Goal: Navigation & Orientation: Find specific page/section

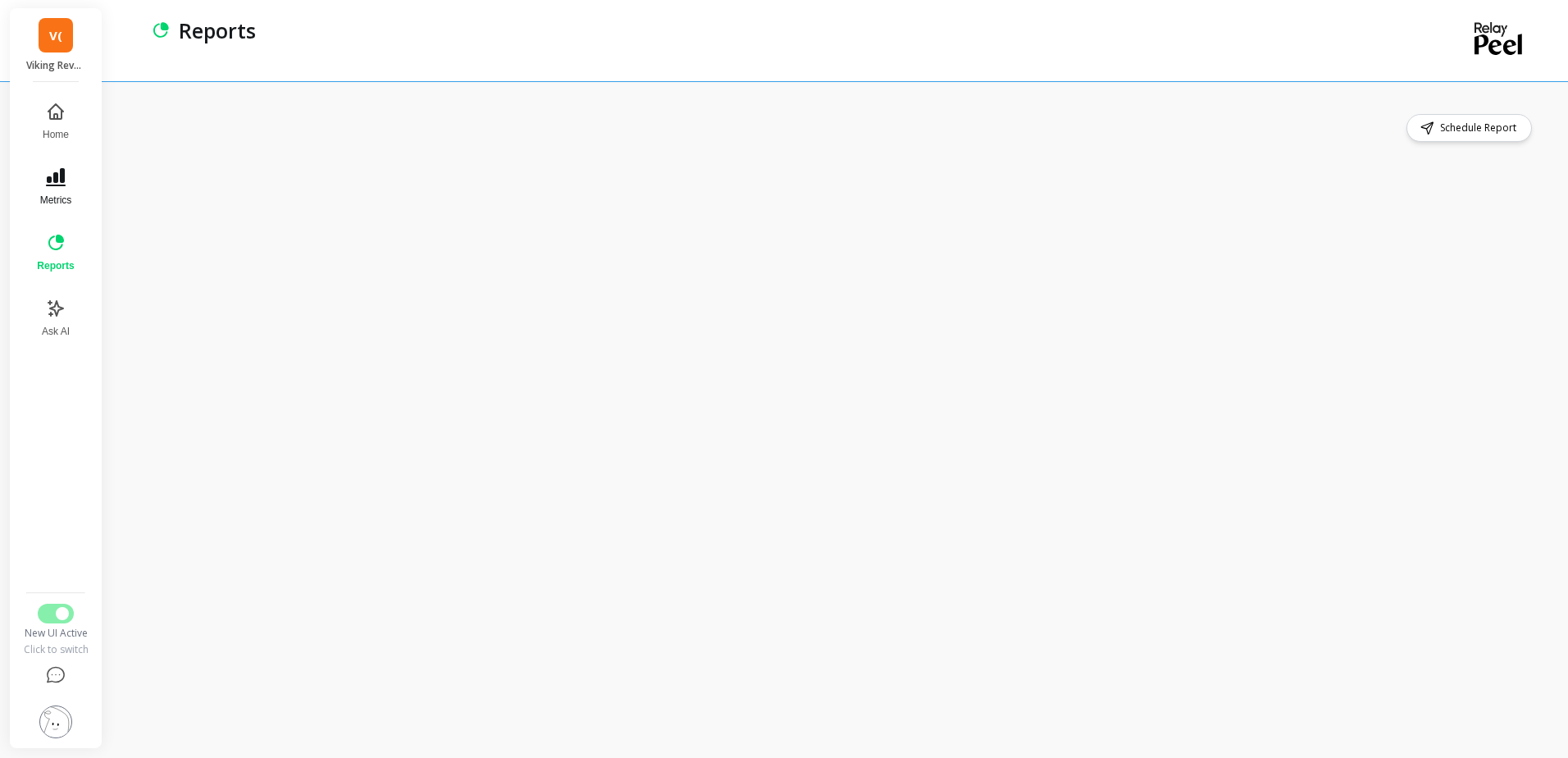
click at [69, 183] on button "Metrics" at bounding box center [56, 187] width 57 height 59
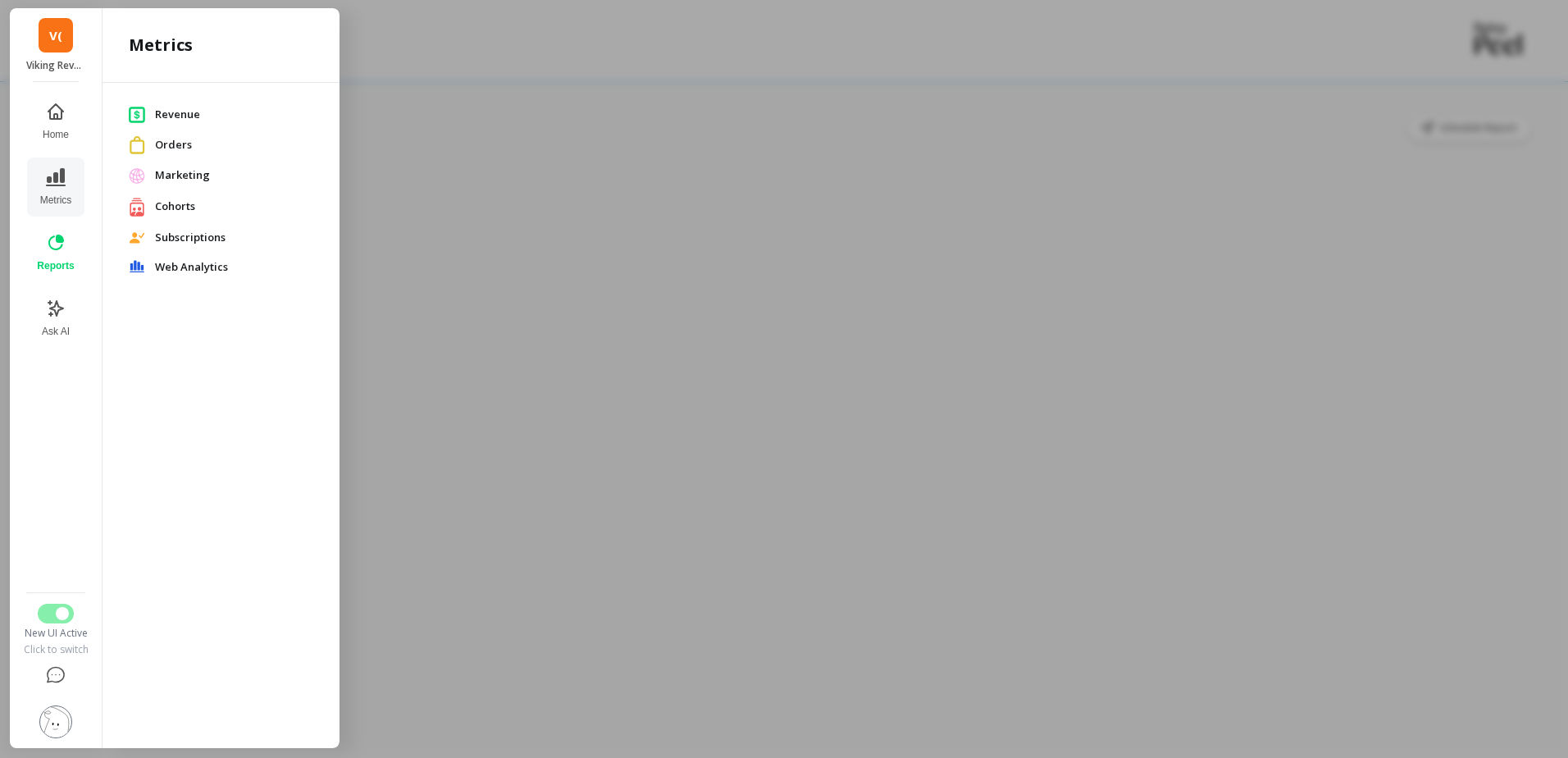
click at [74, 49] on div "V( Viking Revolution (Essor)" at bounding box center [56, 45] width 92 height 74
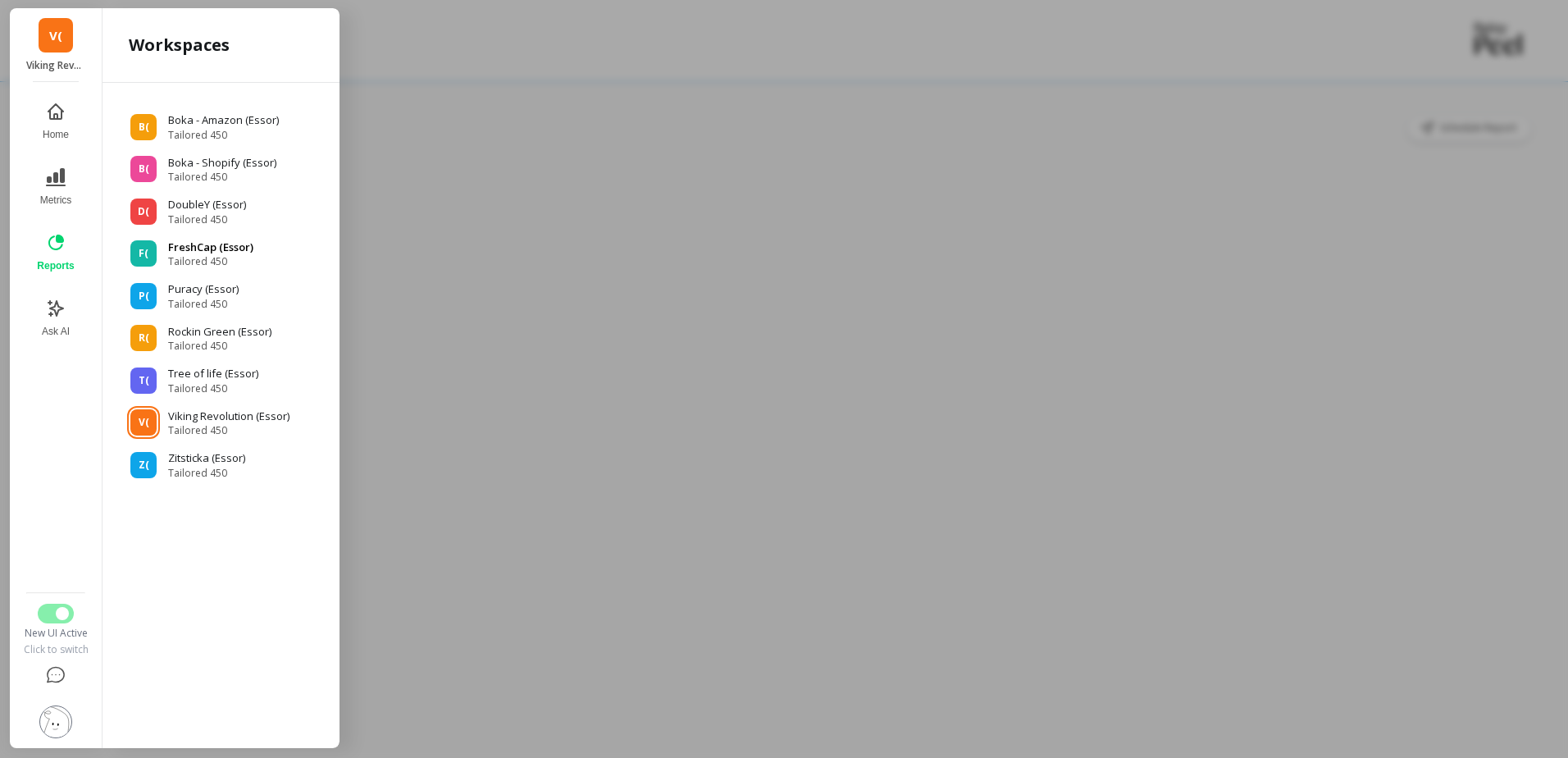
click at [218, 250] on p "FreshCap (Essor)" at bounding box center [210, 247] width 85 height 16
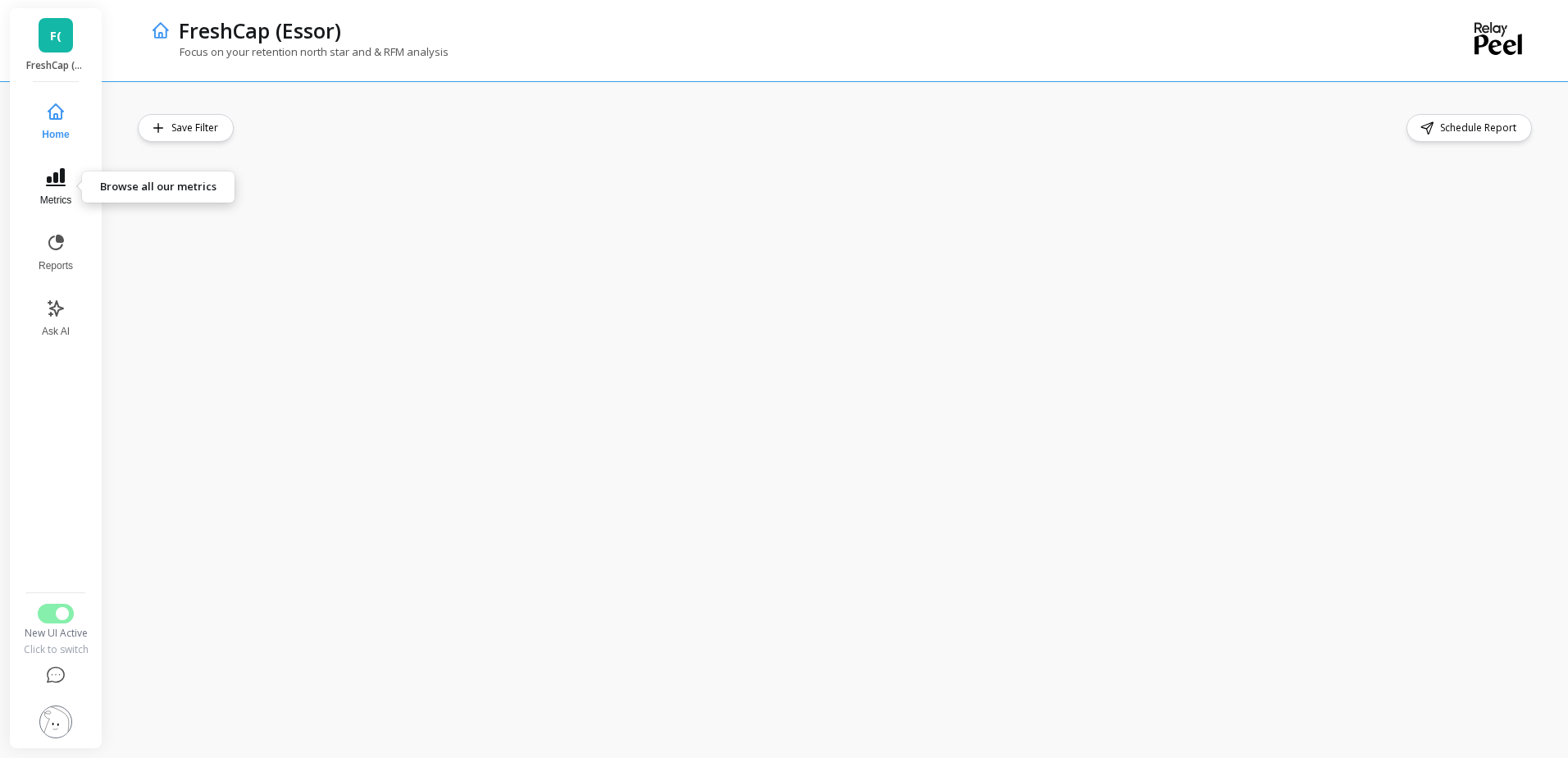
click at [53, 183] on icon at bounding box center [55, 177] width 19 height 19
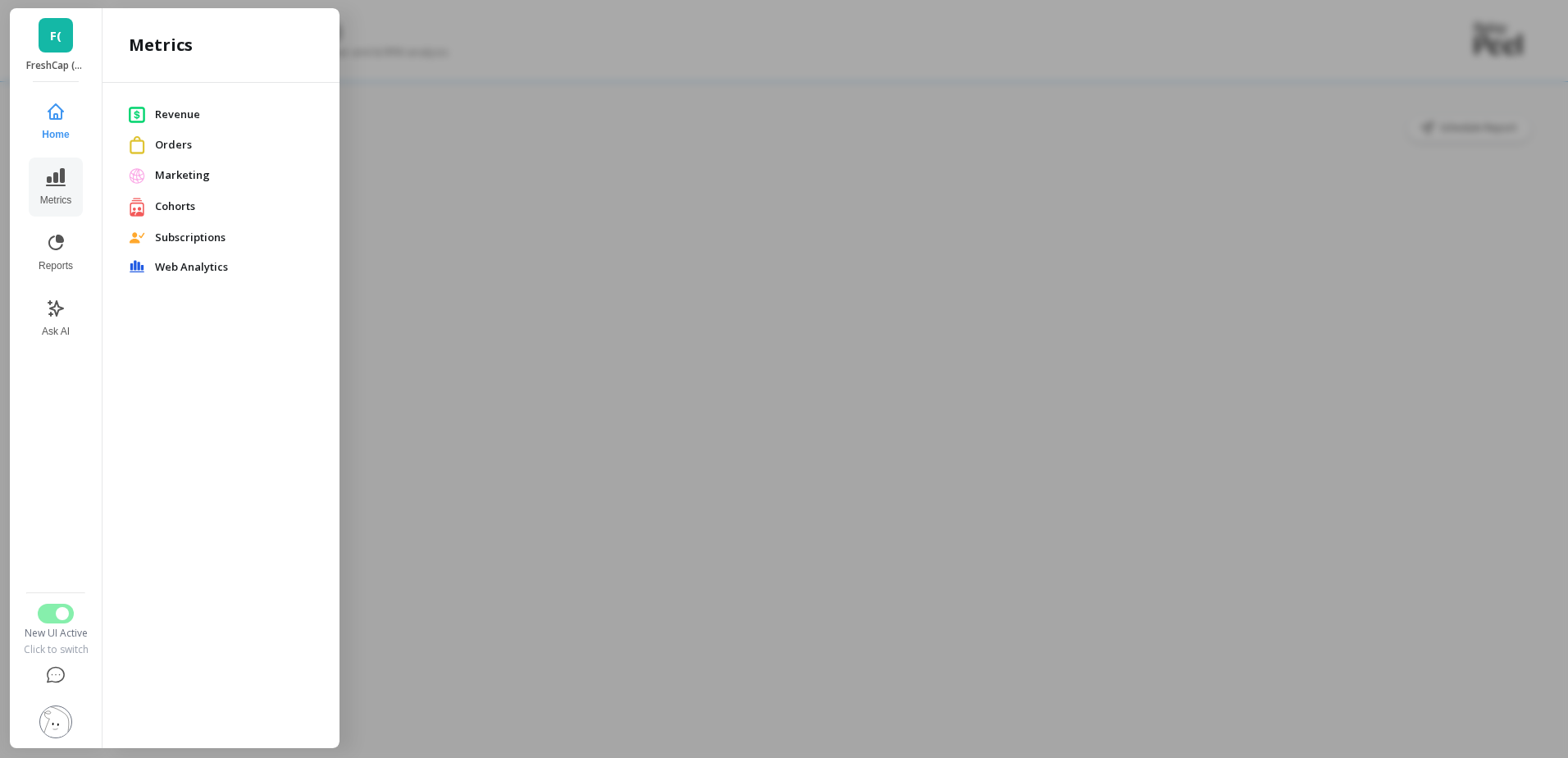
click at [177, 206] on span "Cohorts" at bounding box center [234, 207] width 159 height 16
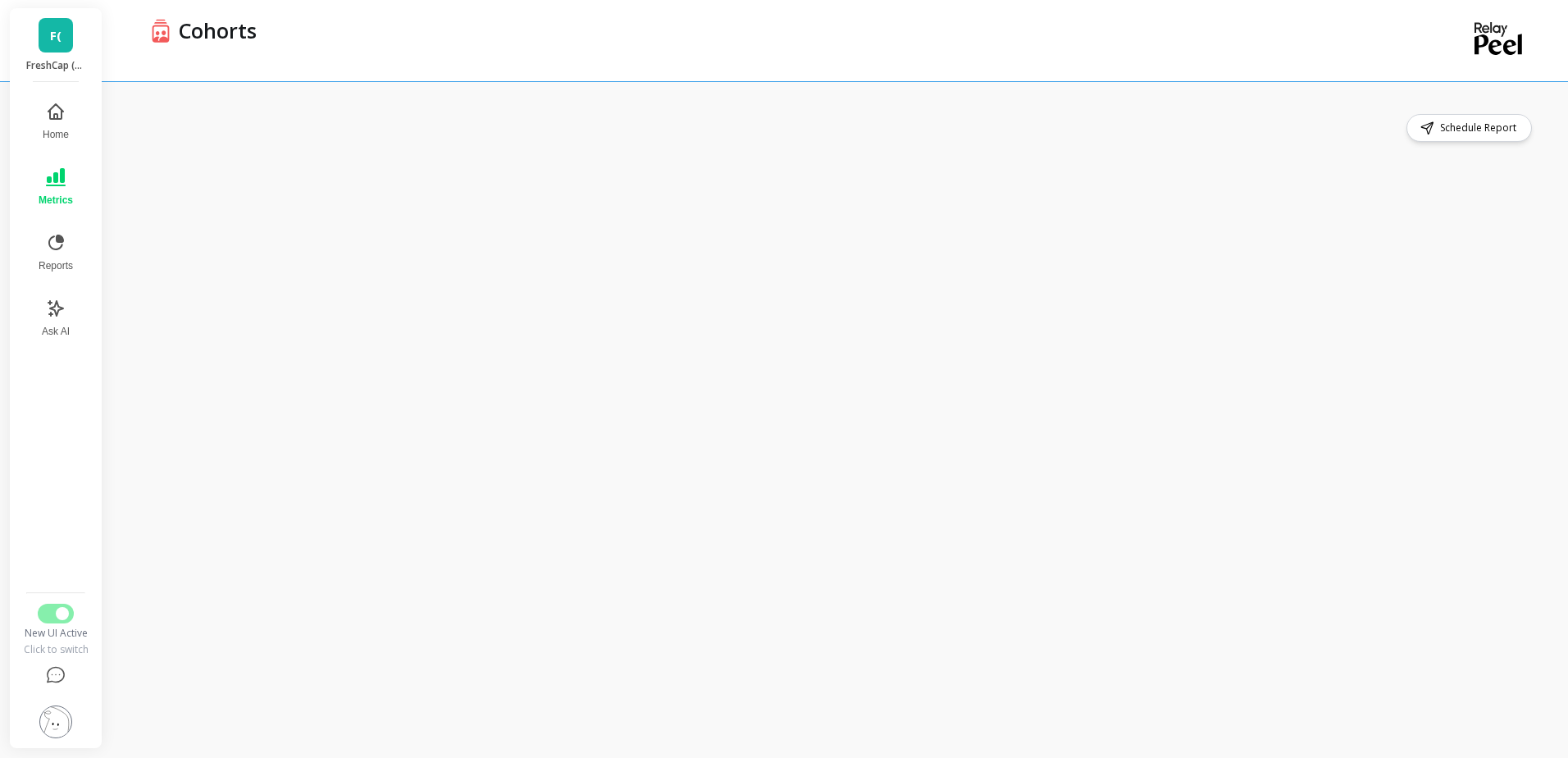
click at [65, 189] on button "Metrics" at bounding box center [55, 187] width 54 height 59
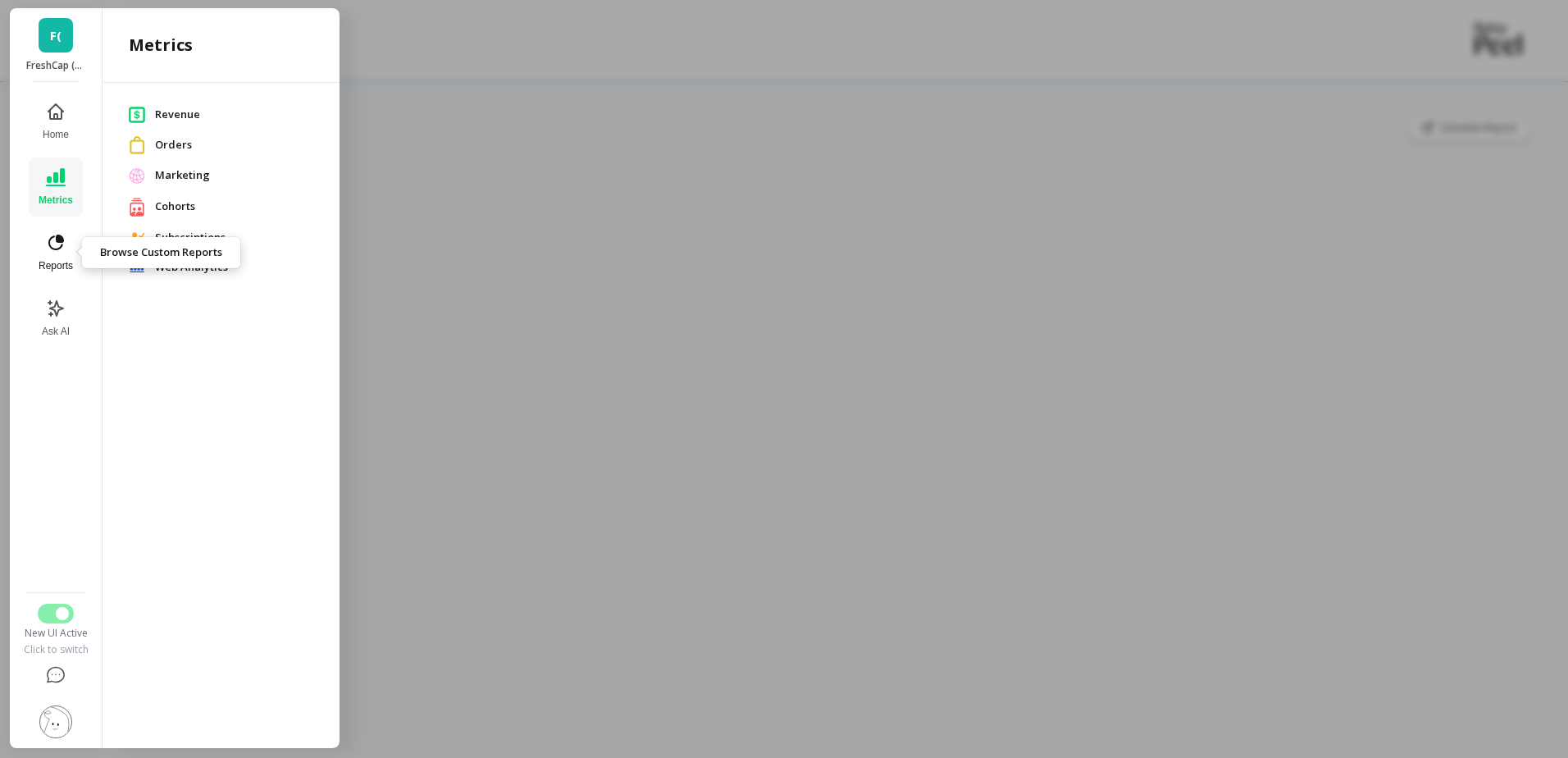
click at [59, 258] on button "Reports" at bounding box center [55, 252] width 54 height 59
